Goal: Task Accomplishment & Management: Manage account settings

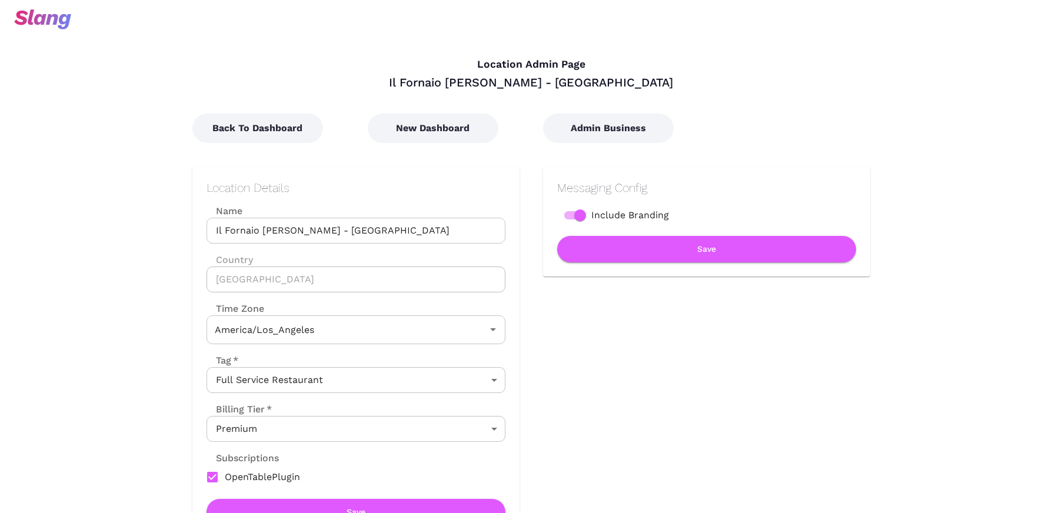
type input "Pacific Time"
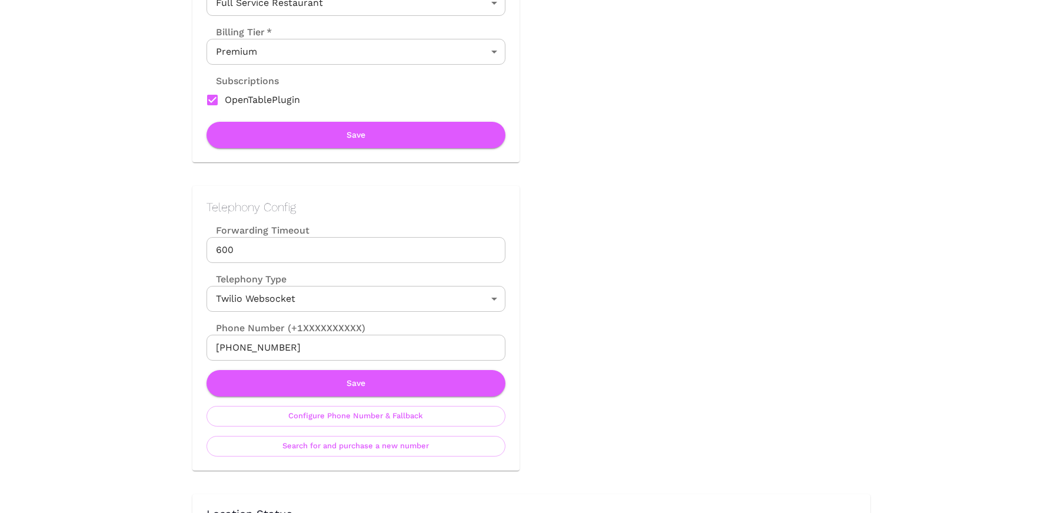
scroll to position [378, 0]
click at [420, 408] on button "Configure Phone Number & Fallback" at bounding box center [356, 416] width 299 height 21
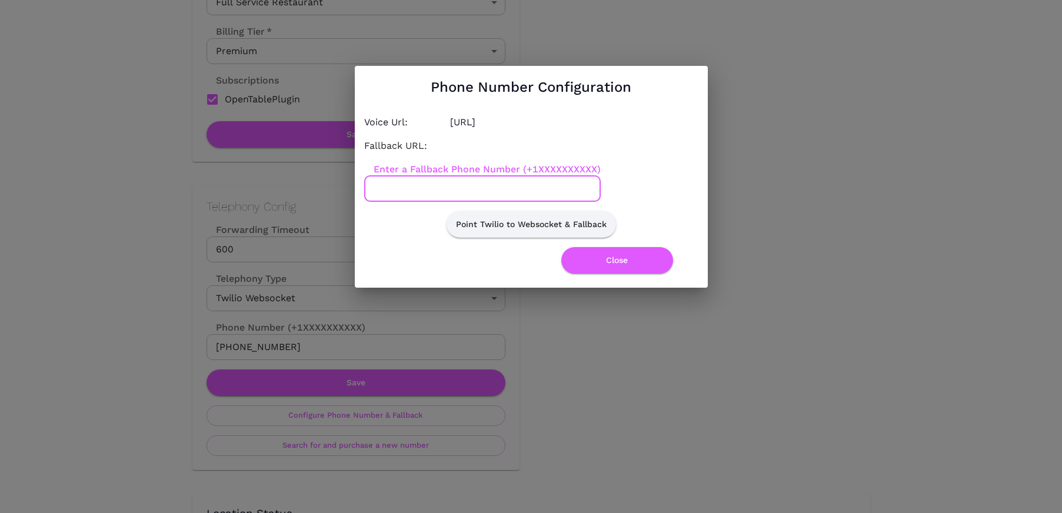
click at [471, 191] on input "Enter a Fallback Phone Number (+1XXXXXXXXXX)" at bounding box center [482, 189] width 237 height 26
paste input "7027474344"
type input "7027474344"
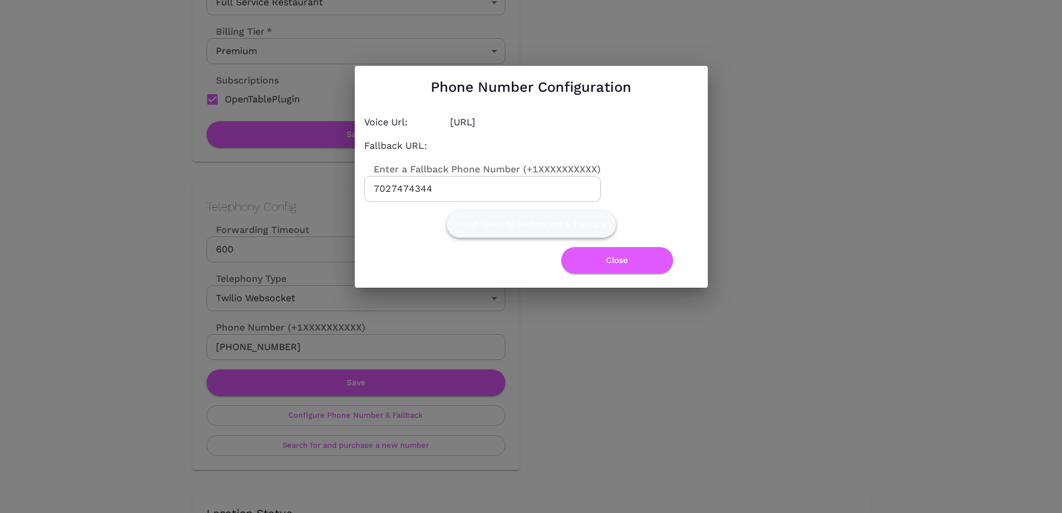
click at [497, 224] on button "Point Twilio to Websocket & Fallback" at bounding box center [531, 224] width 169 height 26
click at [609, 258] on button "Close" at bounding box center [617, 260] width 112 height 26
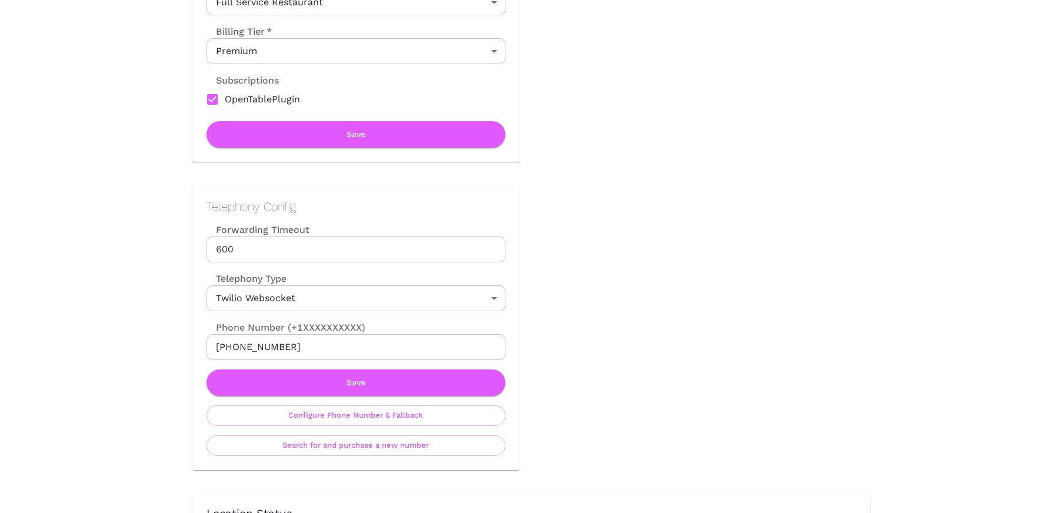
click at [443, 382] on button "Save" at bounding box center [356, 383] width 299 height 26
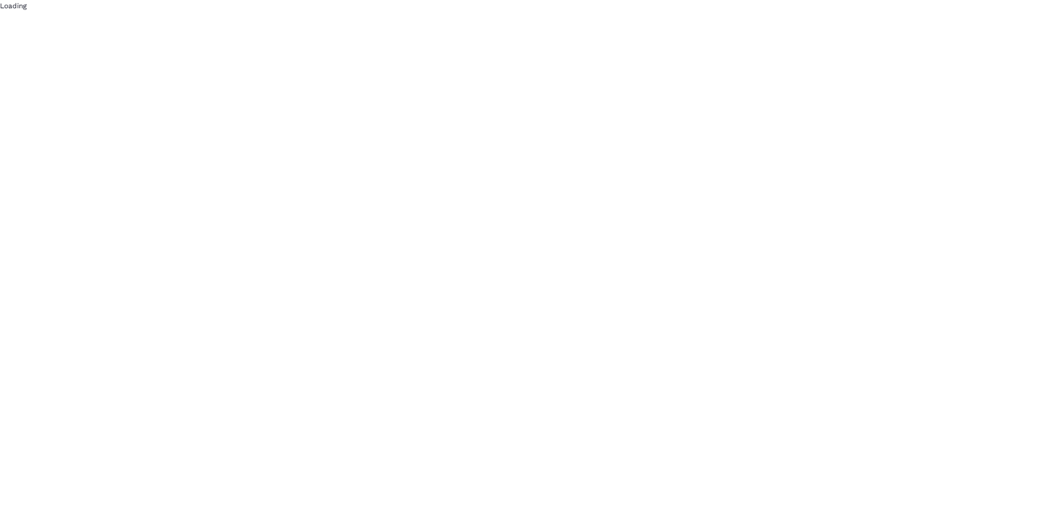
scroll to position [0, 0]
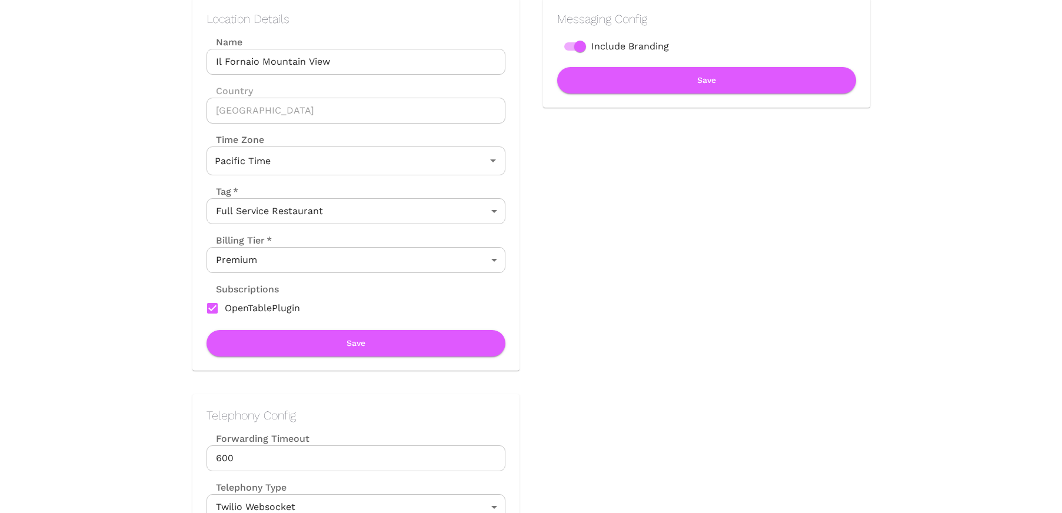
scroll to position [331, 0]
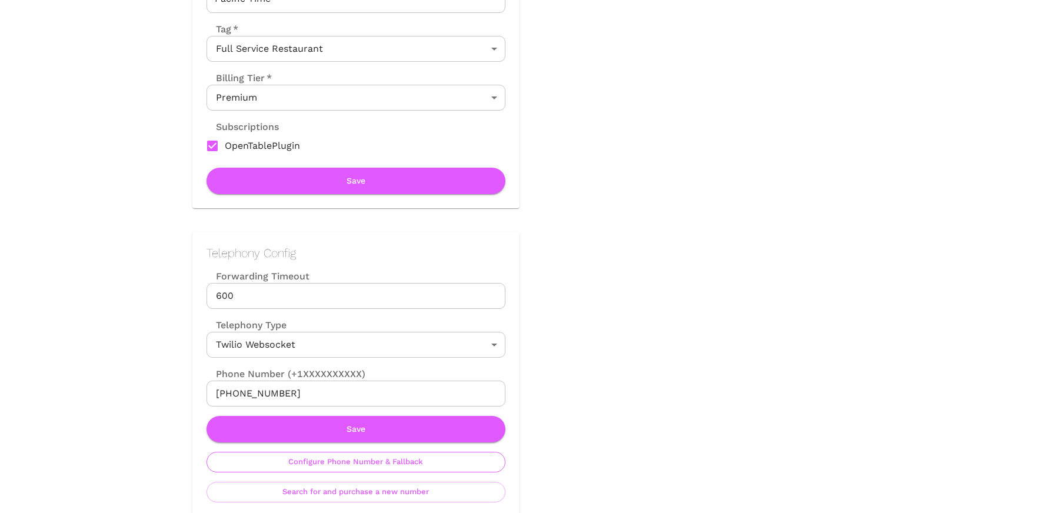
click at [372, 463] on button "Configure Phone Number & Fallback" at bounding box center [356, 462] width 299 height 21
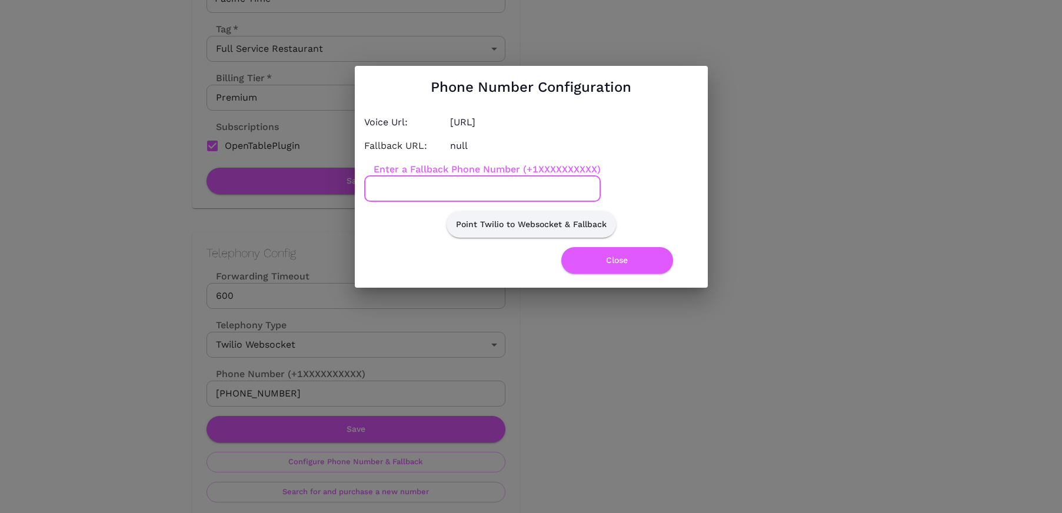
click at [416, 197] on input "Enter a Fallback Phone Number (+1XXXXXXXXXX)" at bounding box center [482, 189] width 237 height 26
paste input "6505675057"
click at [374, 188] on input "6505675057" at bounding box center [482, 189] width 237 height 26
type input "+16505675057"
click at [484, 222] on button "Point Twilio to Websocket & Fallback" at bounding box center [531, 224] width 169 height 26
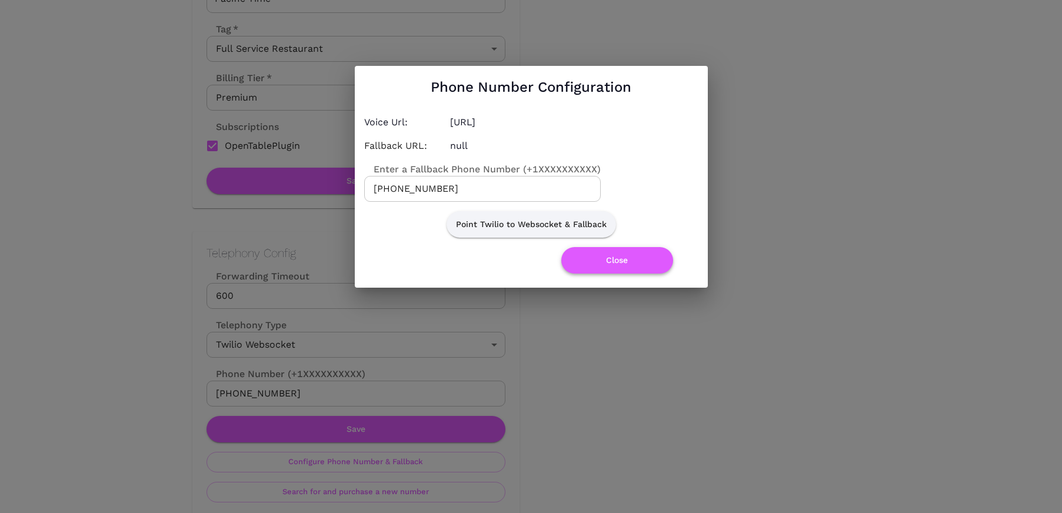
click at [616, 255] on button "Close" at bounding box center [617, 260] width 112 height 26
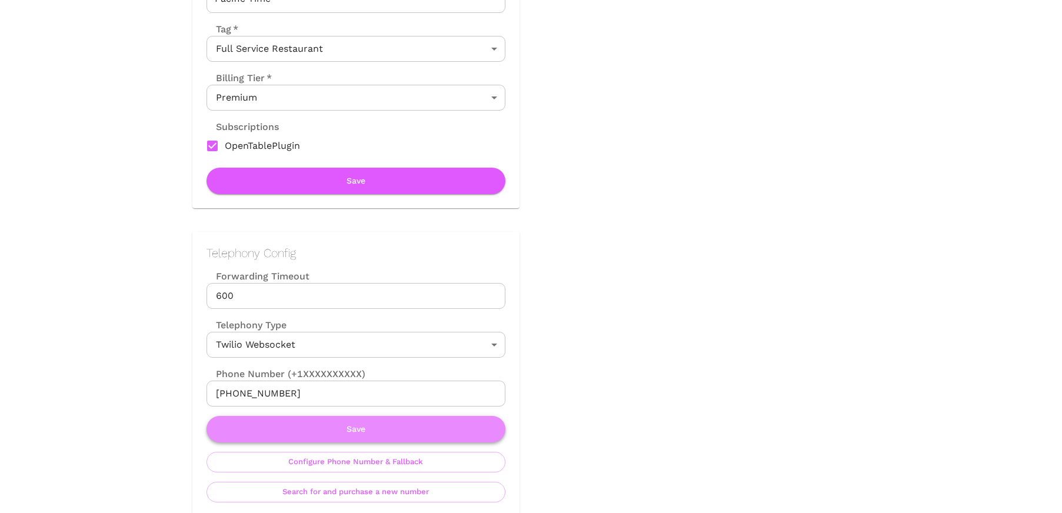
click at [346, 431] on button "Save" at bounding box center [356, 429] width 299 height 26
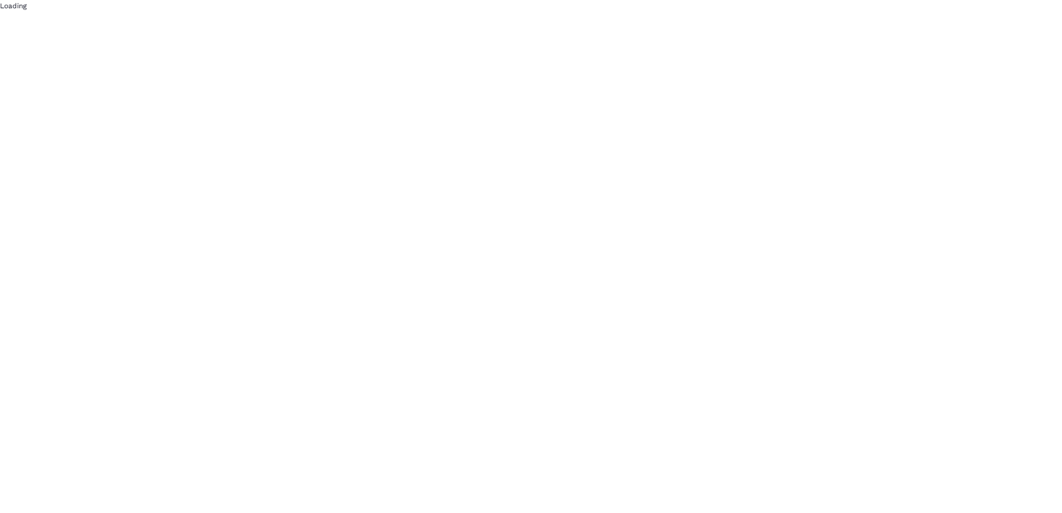
scroll to position [0, 0]
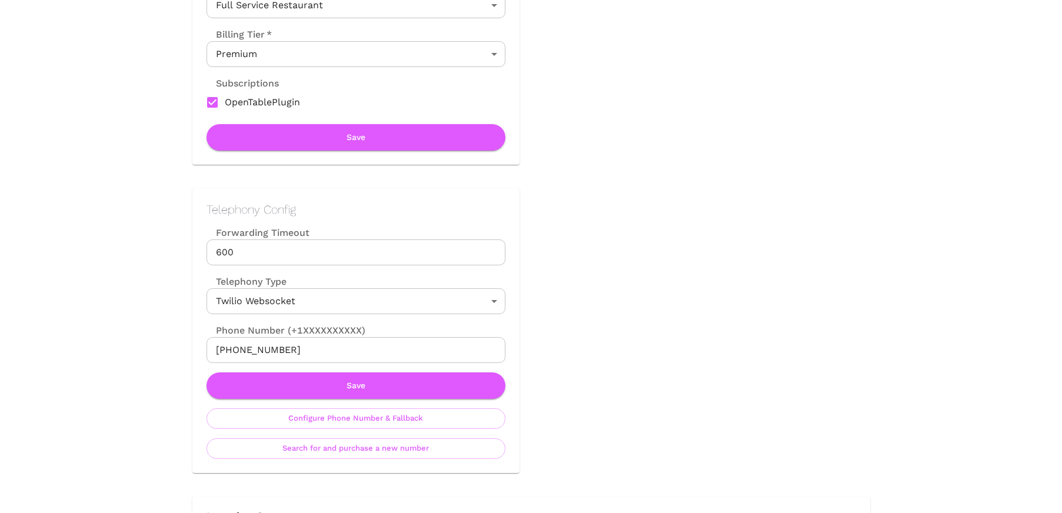
scroll to position [404, 0]
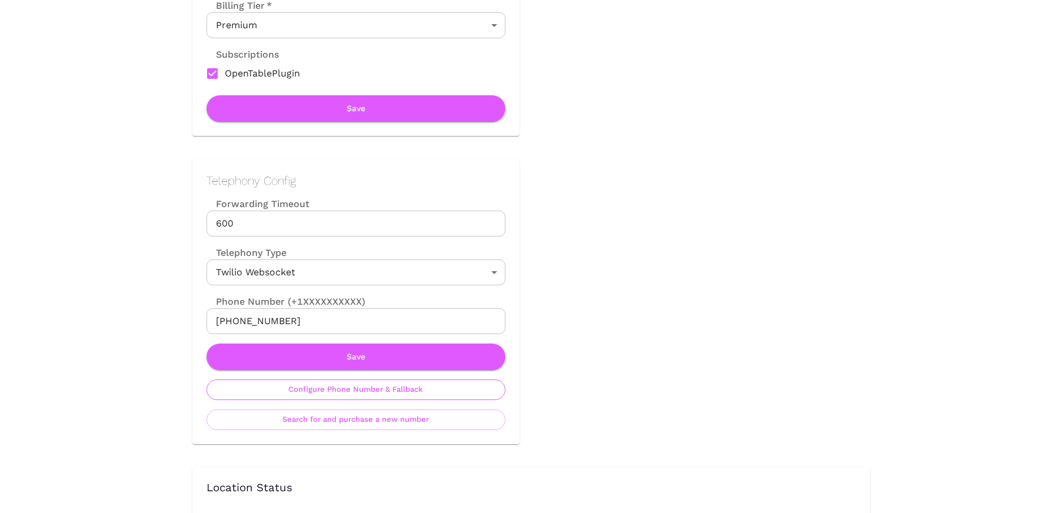
click at [351, 391] on button "Configure Phone Number & Fallback" at bounding box center [356, 390] width 299 height 21
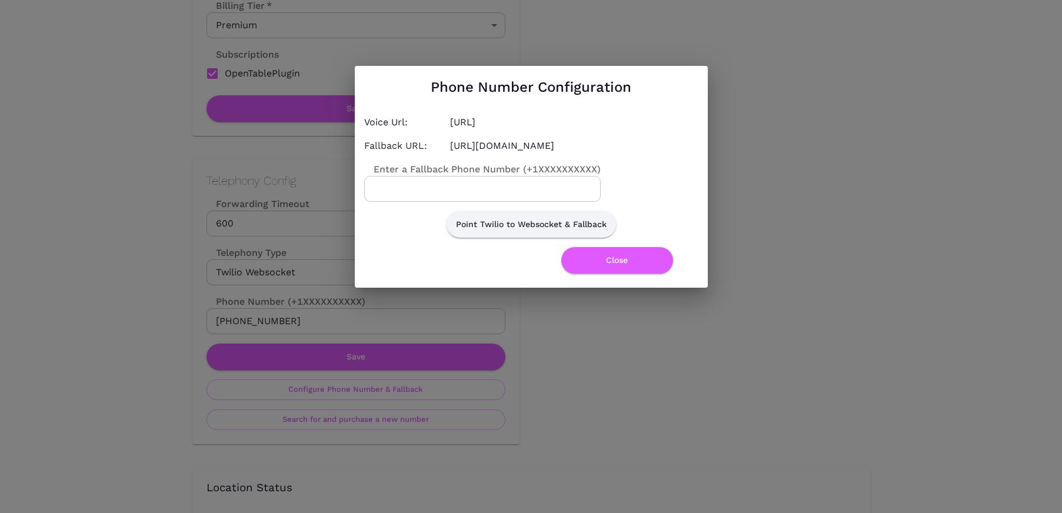
drag, startPoint x: 533, startPoint y: 151, endPoint x: 606, endPoint y: 151, distance: 72.4
click at [606, 151] on h4 "[URL][DOMAIN_NAME]" at bounding box center [574, 146] width 248 height 14
copy h4 "7027474344"
click at [508, 192] on input "Enter a Fallback Phone Number (+1XXXXXXXXXX)" at bounding box center [482, 189] width 237 height 26
paste input "7027474344"
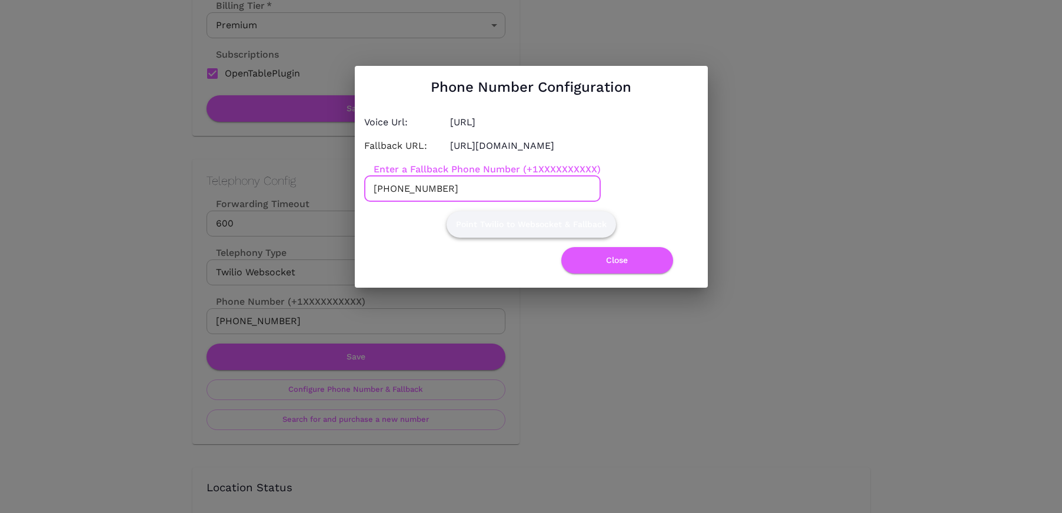
type input "[PHONE_NUMBER]"
click at [531, 237] on button "Point Twilio to Websocket & Fallback" at bounding box center [531, 224] width 169 height 26
click at [624, 265] on button "Close" at bounding box center [617, 260] width 112 height 26
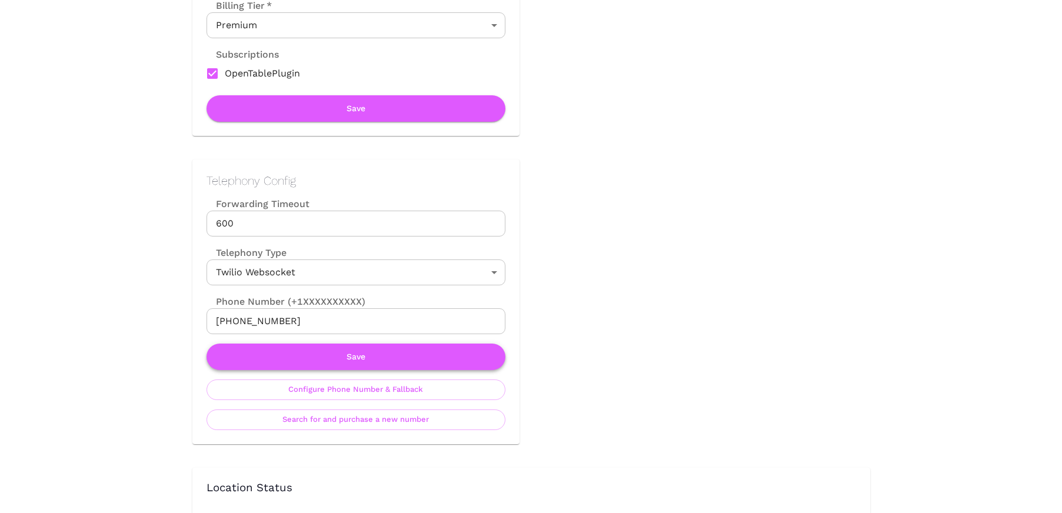
click at [407, 354] on button "Save" at bounding box center [356, 357] width 299 height 26
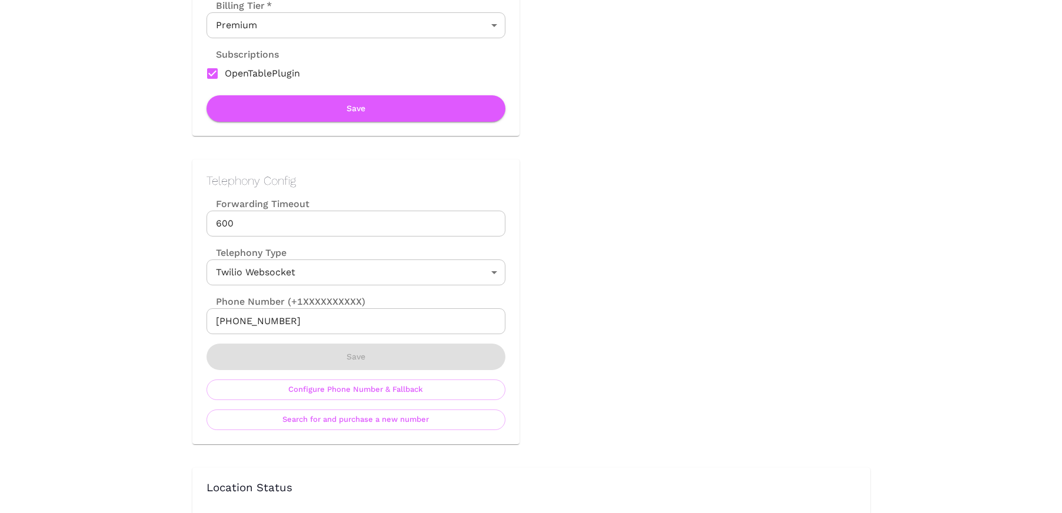
scroll to position [0, 0]
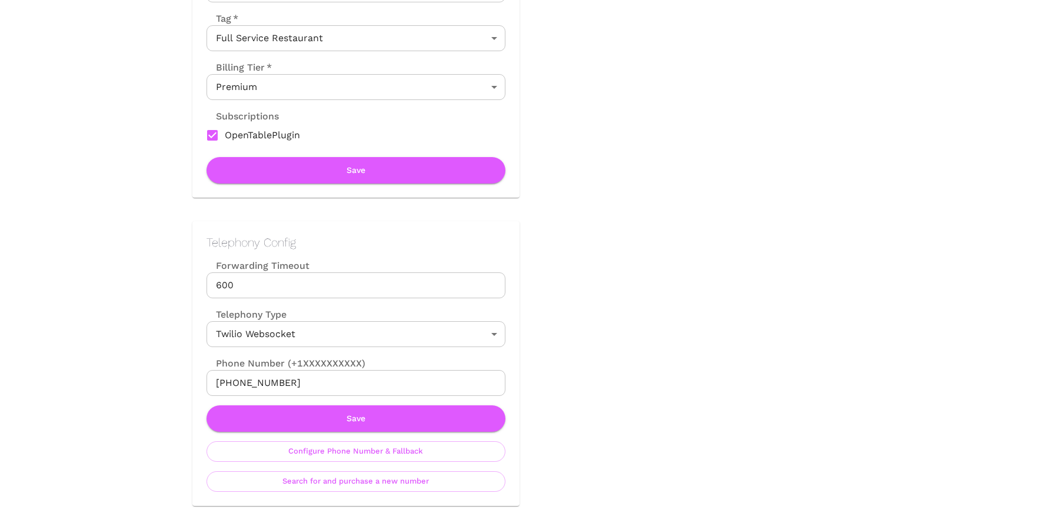
scroll to position [410, 0]
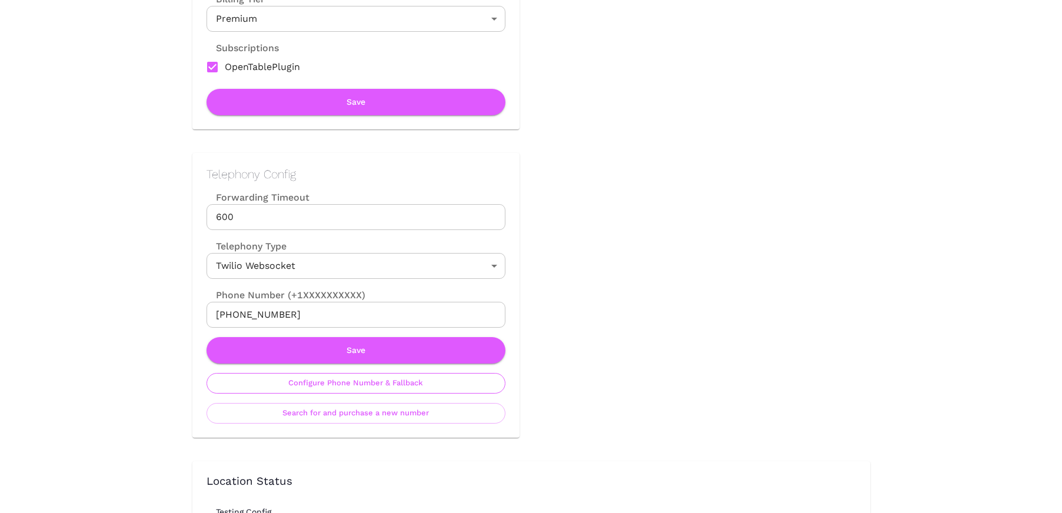
click at [373, 384] on button "Configure Phone Number & Fallback" at bounding box center [356, 383] width 299 height 21
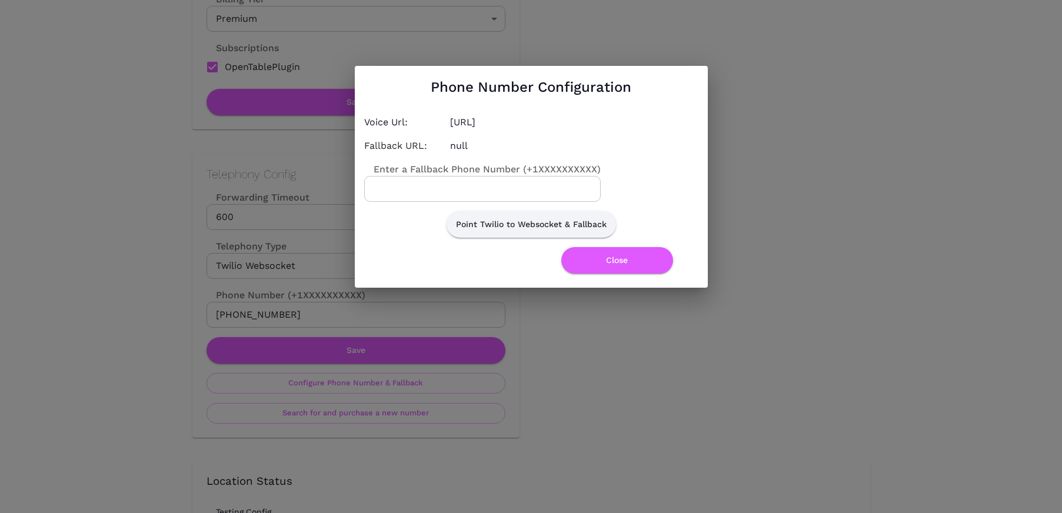
click at [451, 182] on input "Enter a Fallback Phone Number (+1XXXXXXXXXX)" at bounding box center [482, 189] width 237 height 26
paste input "9252960170"
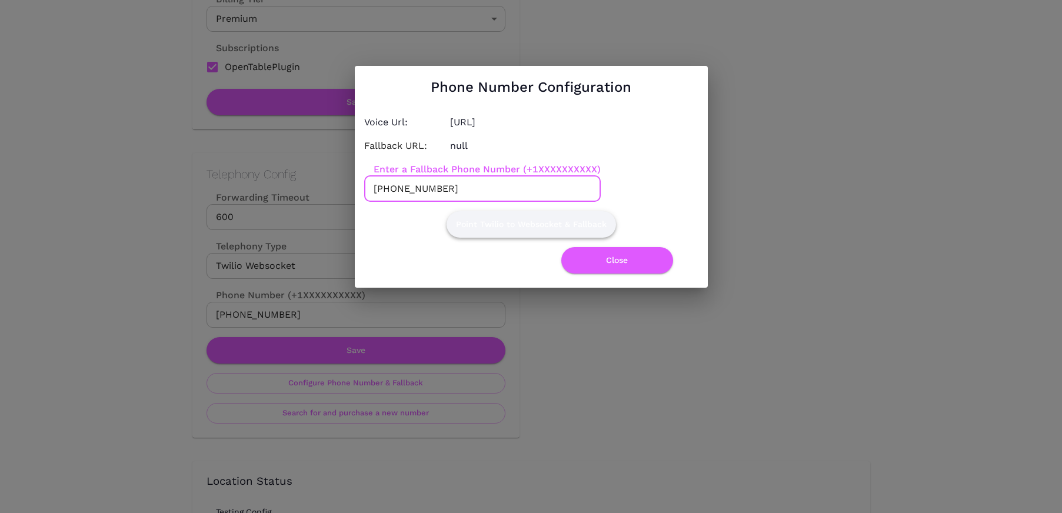
type input "+19252960170"
click at [483, 226] on button "Point Twilio to Websocket & Fallback" at bounding box center [531, 224] width 169 height 26
click at [616, 258] on button "Close" at bounding box center [617, 260] width 112 height 26
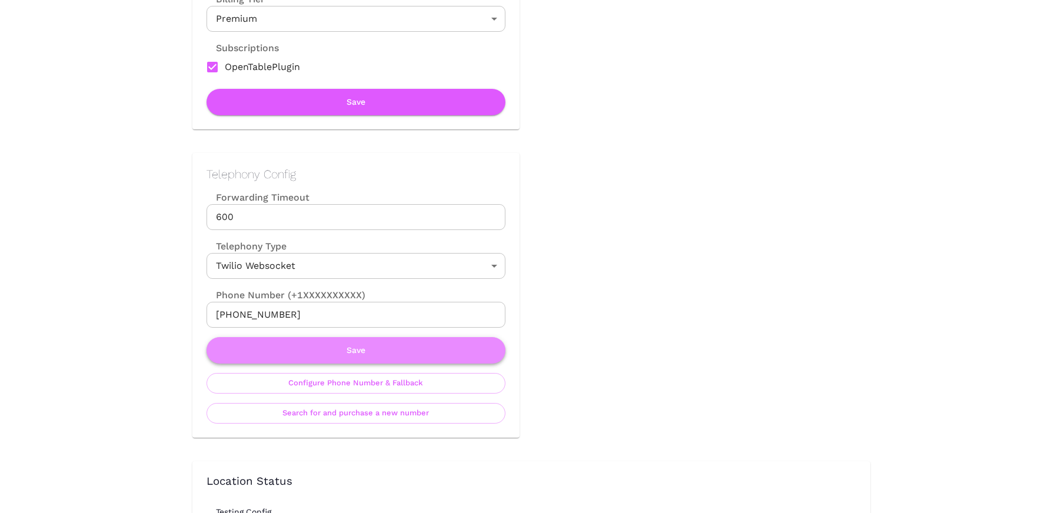
click at [409, 353] on button "Save" at bounding box center [356, 350] width 299 height 26
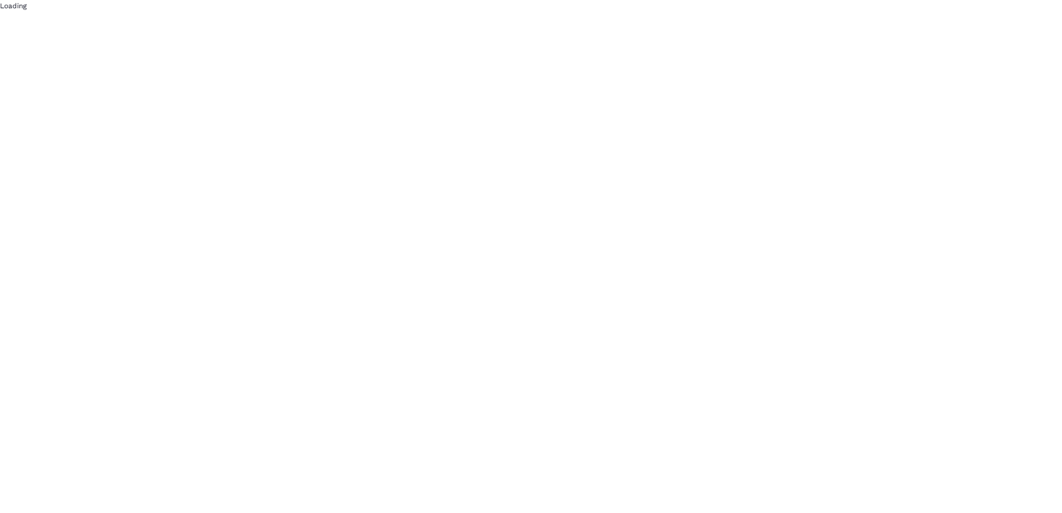
scroll to position [0, 0]
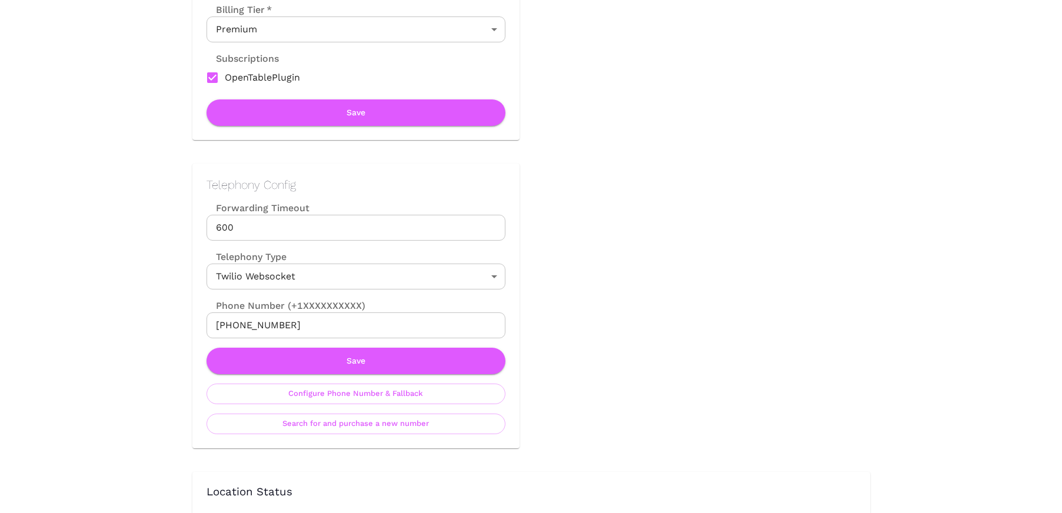
scroll to position [400, 0]
click at [404, 395] on button "Configure Phone Number & Fallback" at bounding box center [356, 393] width 299 height 21
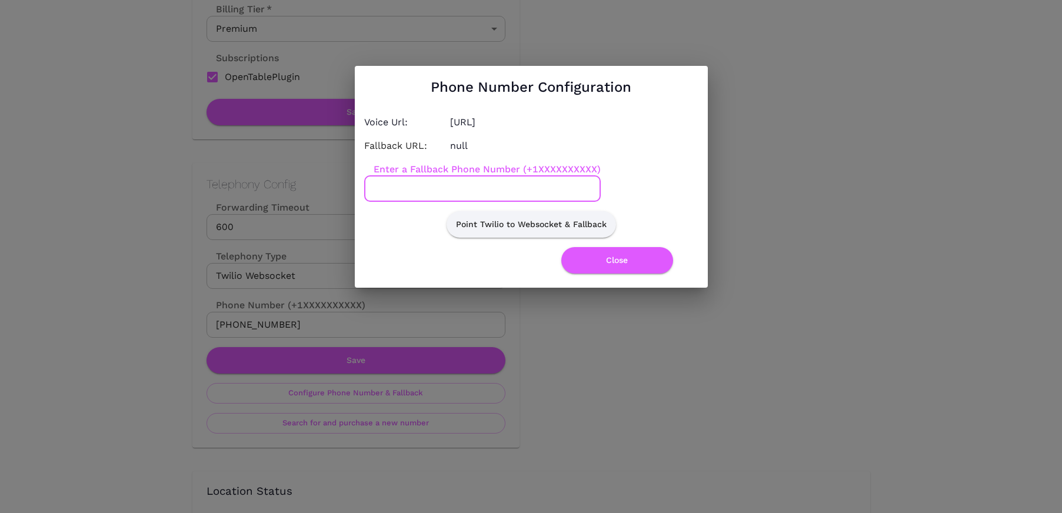
click at [443, 191] on input "Enter a Fallback Phone Number (+1XXXXXXXXXX)" at bounding box center [482, 189] width 237 height 26
paste input "8182971693"
type input "+18182971693"
click at [539, 219] on button "Point Twilio to Websocket & Fallback" at bounding box center [531, 224] width 169 height 26
click at [623, 255] on button "Close" at bounding box center [617, 260] width 112 height 26
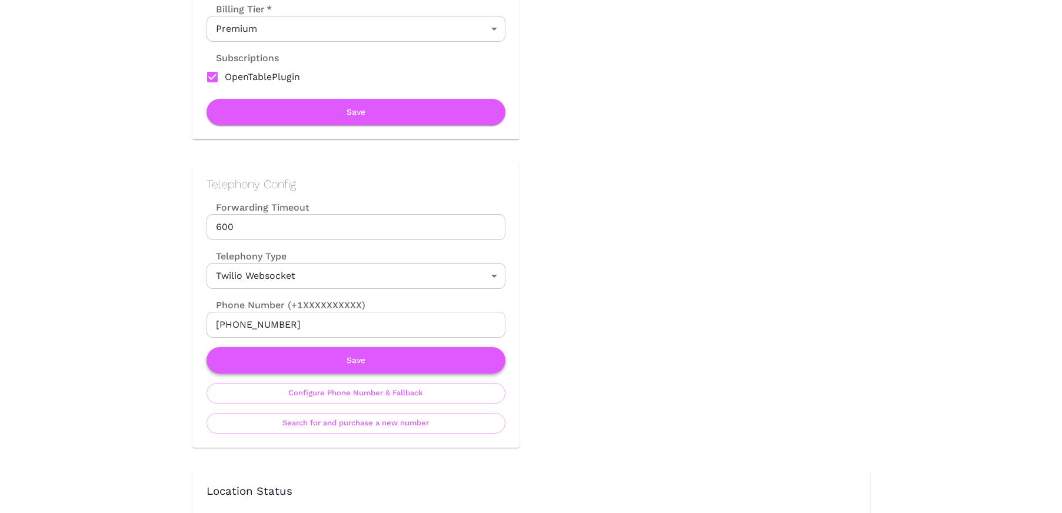
click at [402, 357] on button "Save" at bounding box center [356, 360] width 299 height 26
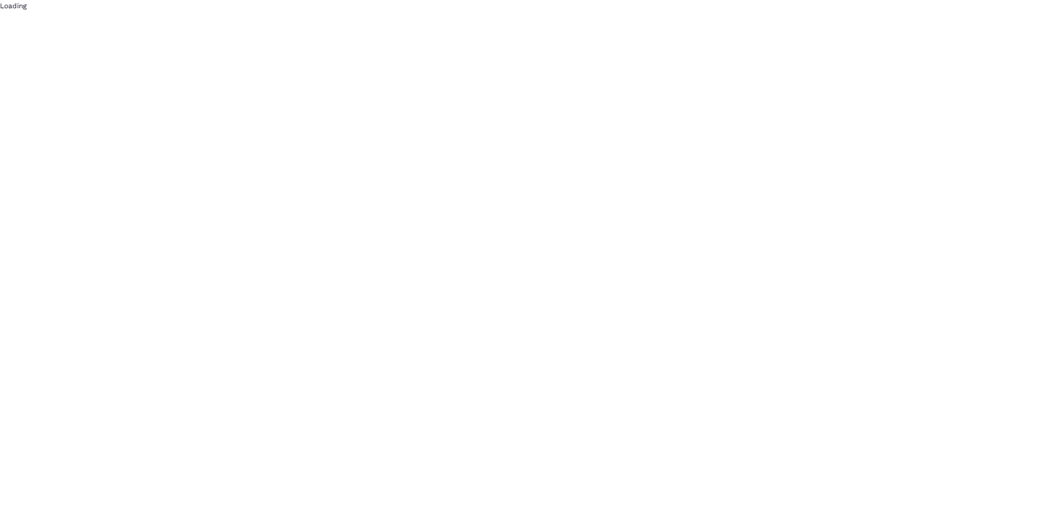
scroll to position [0, 0]
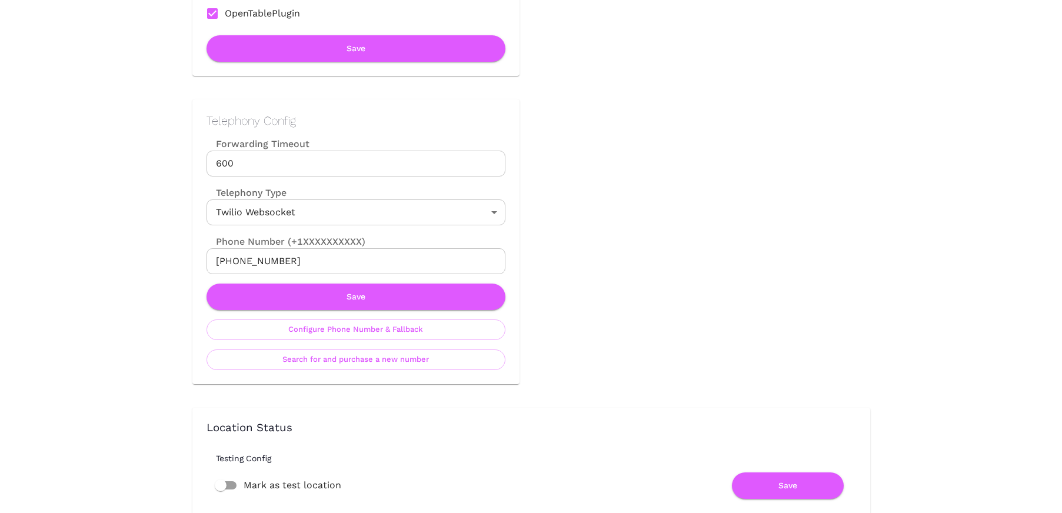
scroll to position [464, 0]
click at [396, 330] on button "Configure Phone Number & Fallback" at bounding box center [356, 329] width 299 height 21
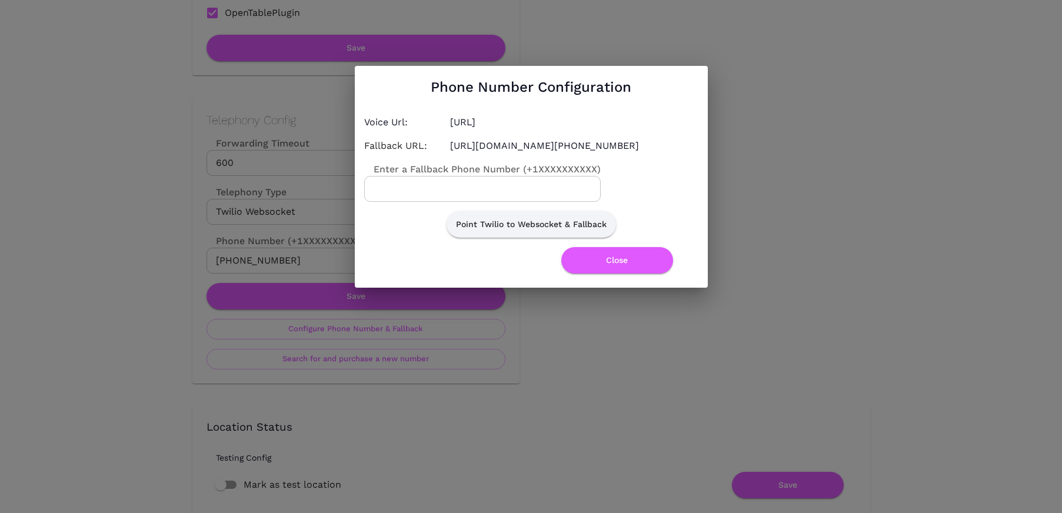
click at [423, 193] on input "Enter a Fallback Phone Number (+1XXXXXXXXXX)" at bounding box center [482, 189] width 237 height 26
paste input "8182971693"
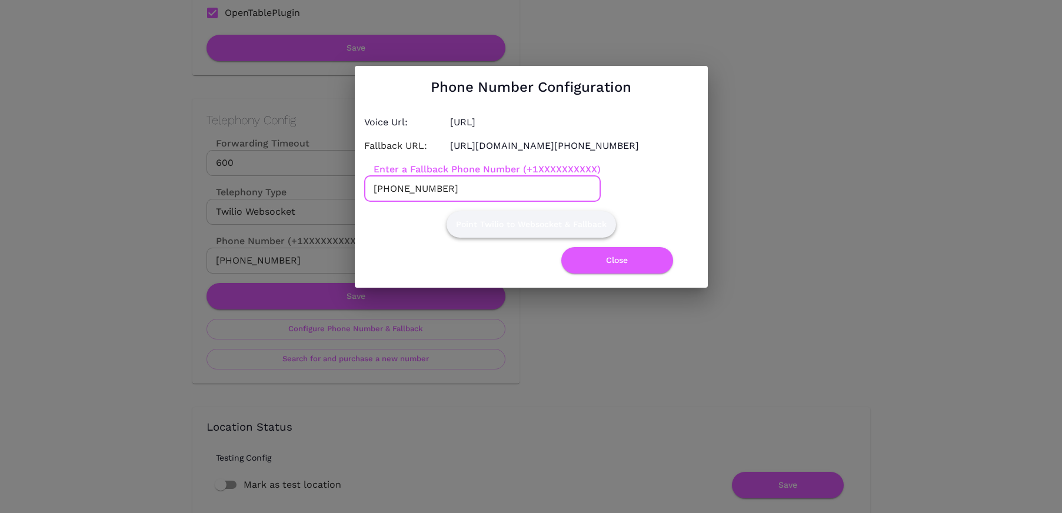
type input "+18182971693"
click at [508, 229] on button "Point Twilio to Websocket & Fallback" at bounding box center [531, 224] width 169 height 26
click at [559, 237] on button "Point Twilio to Websocket & Fallback" at bounding box center [531, 224] width 169 height 26
click at [615, 268] on button "Close" at bounding box center [617, 260] width 112 height 26
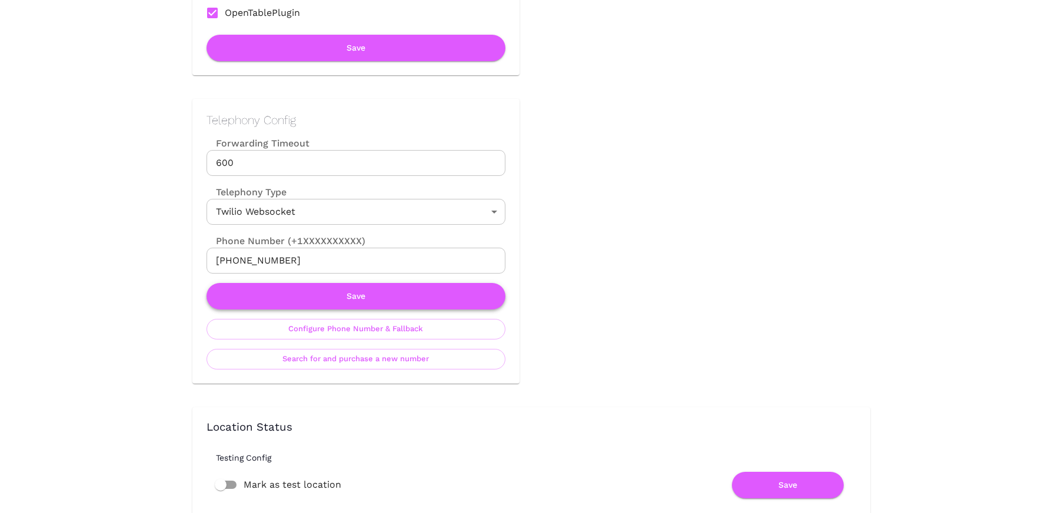
click at [408, 292] on button "Save" at bounding box center [356, 296] width 299 height 26
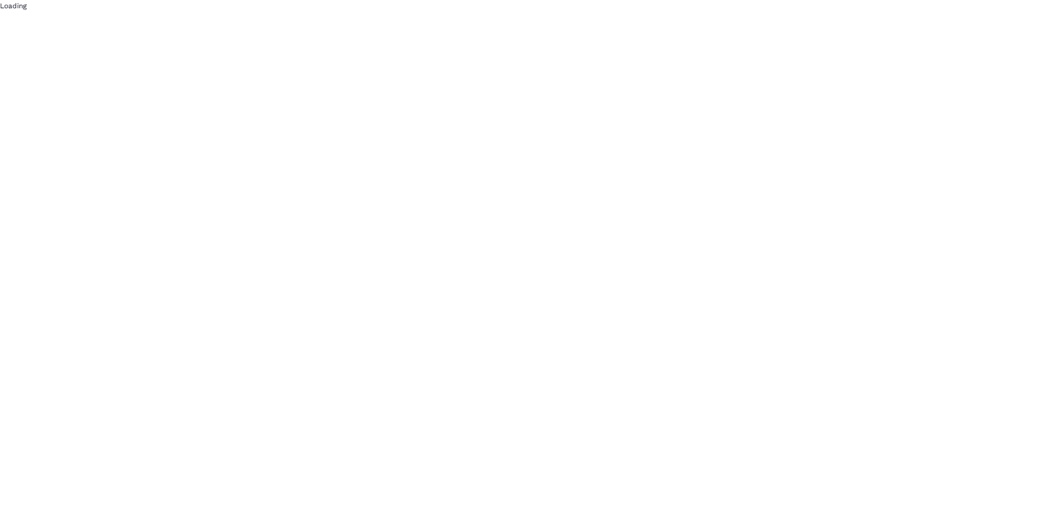
scroll to position [0, 0]
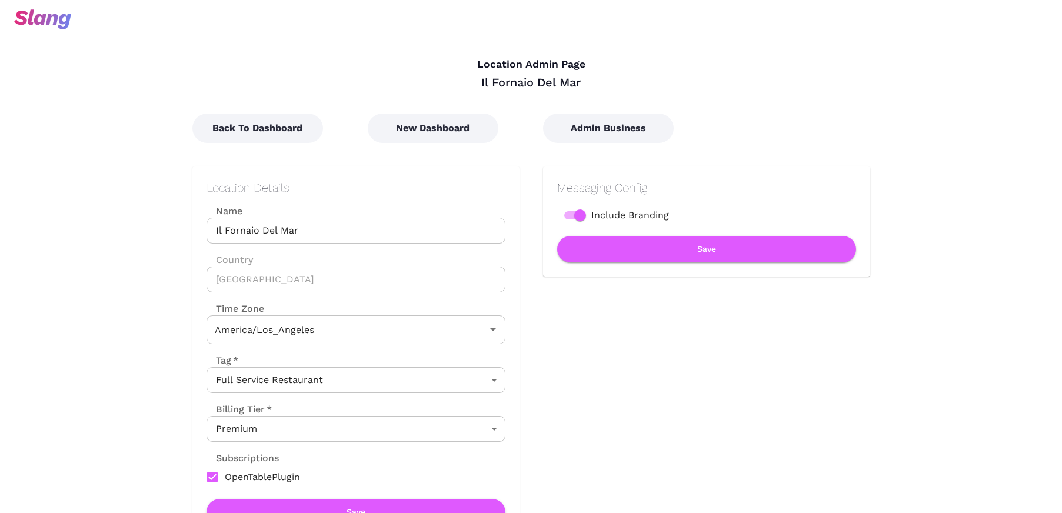
type input "Pacific Time"
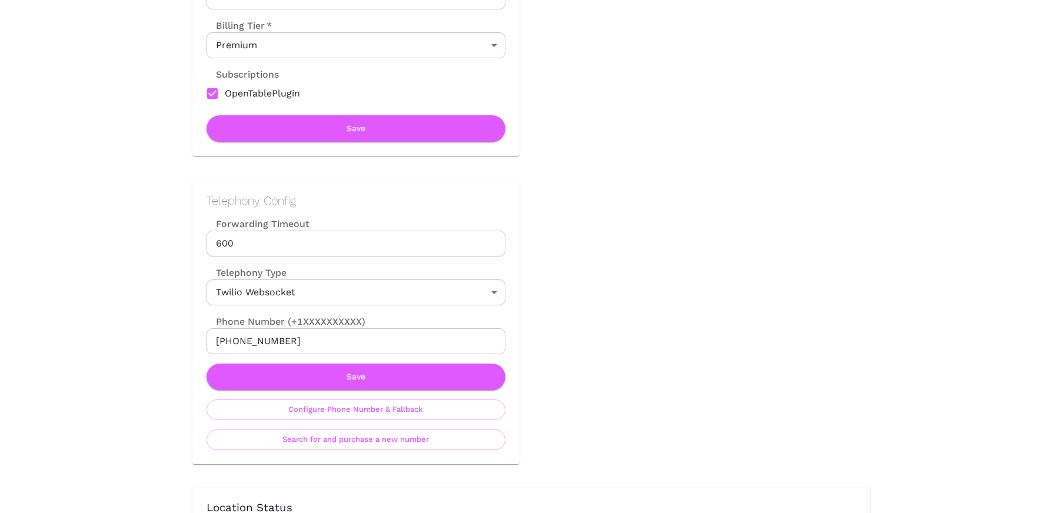
scroll to position [427, 0]
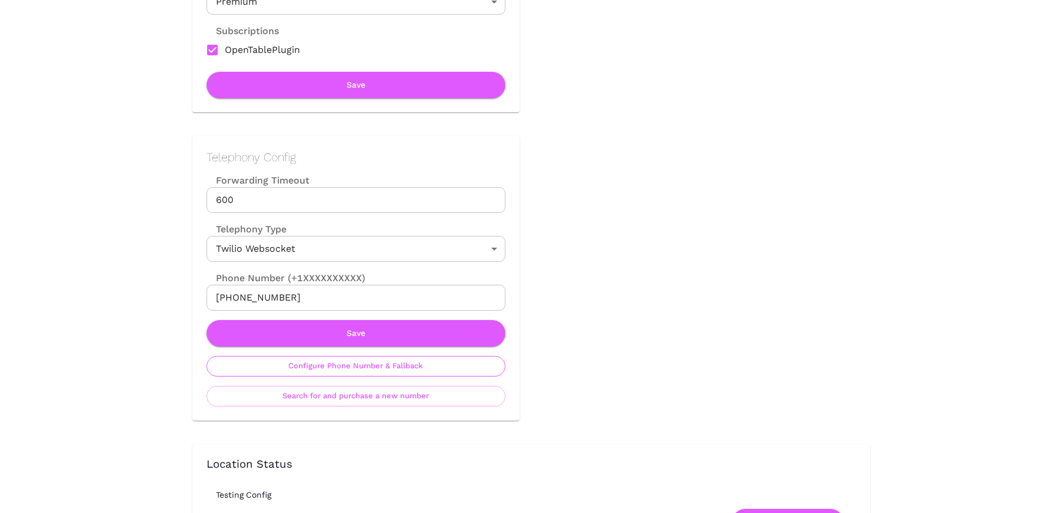
click at [345, 367] on button "Configure Phone Number & Fallback" at bounding box center [356, 366] width 299 height 21
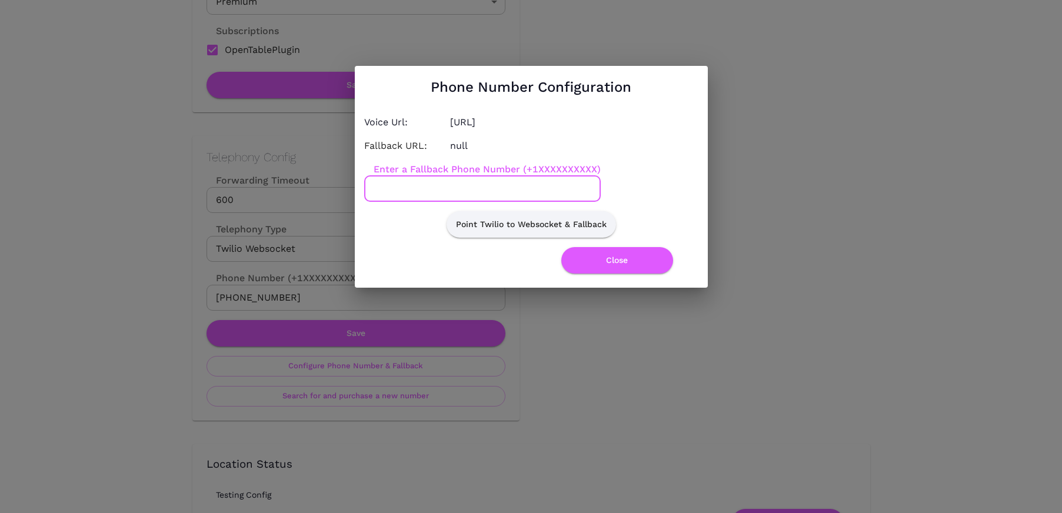
click at [441, 188] on input "Enter a Fallback Phone Number (+1XXXXXXXXXX)" at bounding box center [482, 189] width 237 height 26
paste input "8587553182"
type input "[PHONE_NUMBER]"
click at [485, 222] on button "Point Twilio to Websocket & Fallback" at bounding box center [531, 224] width 169 height 26
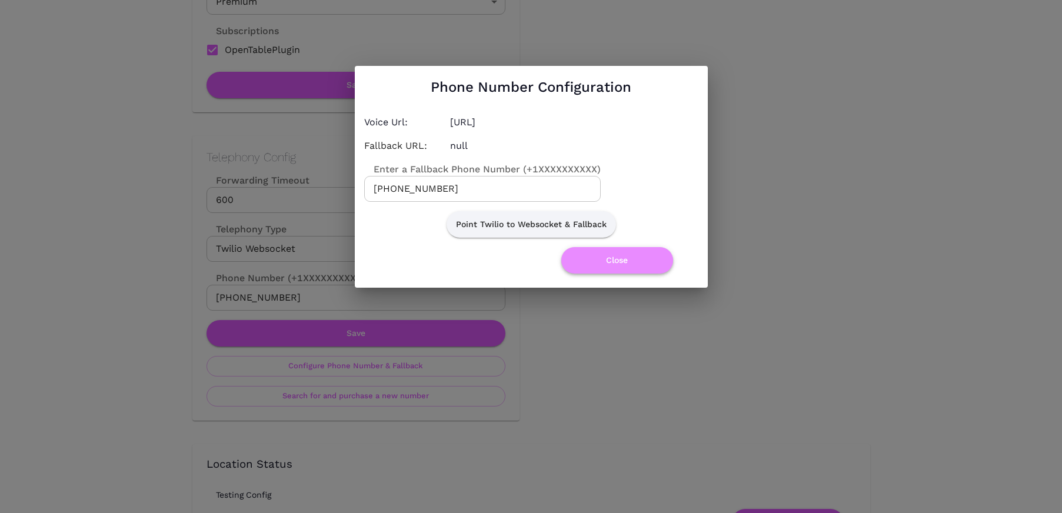
click at [600, 265] on button "Close" at bounding box center [617, 260] width 112 height 26
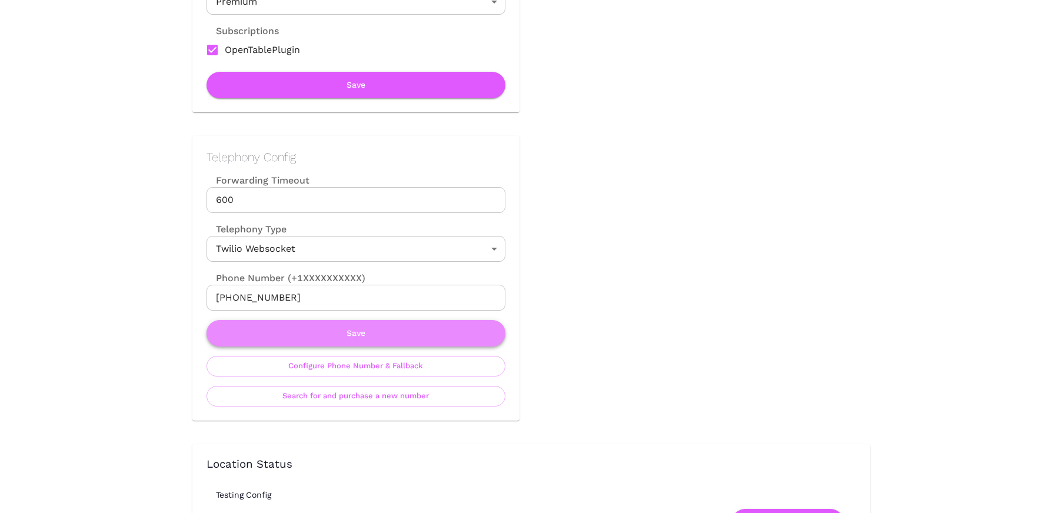
click at [400, 336] on button "Save" at bounding box center [356, 333] width 299 height 26
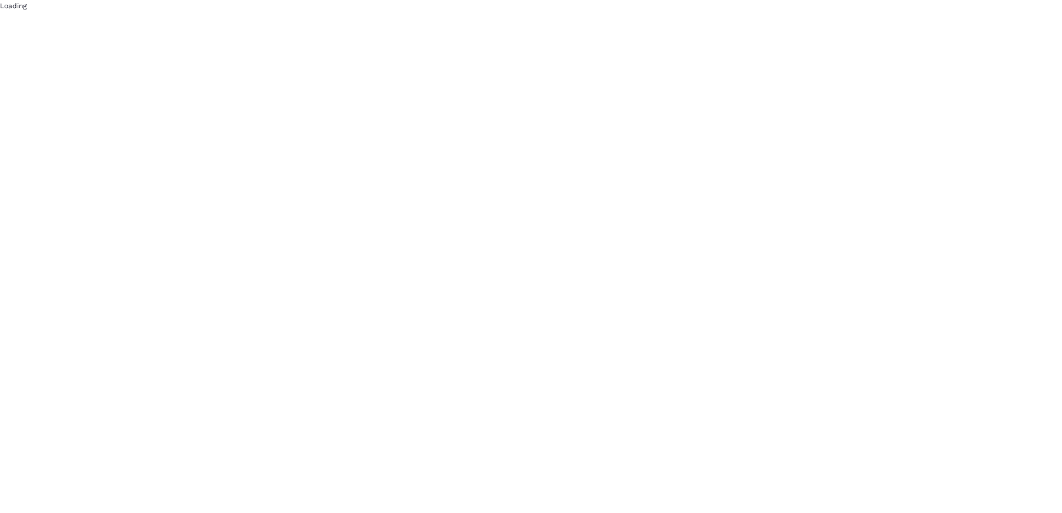
scroll to position [0, 0]
